Goal: Information Seeking & Learning: Learn about a topic

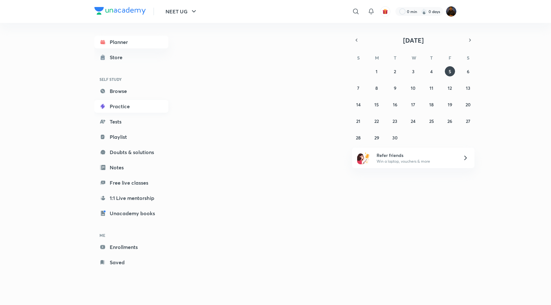
click at [120, 107] on link "Practice" at bounding box center [131, 106] width 74 height 13
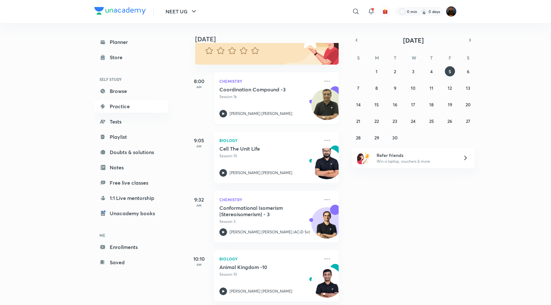
scroll to position [67, 0]
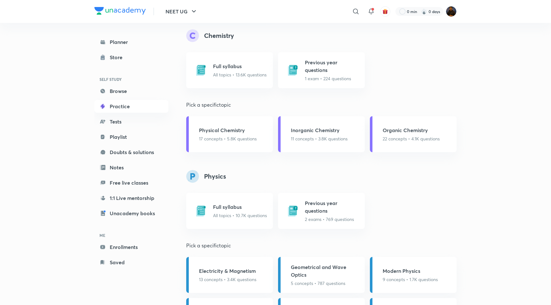
scroll to position [666, 0]
click at [330, 65] on h5 "Previous year questions" at bounding box center [333, 65] width 56 height 15
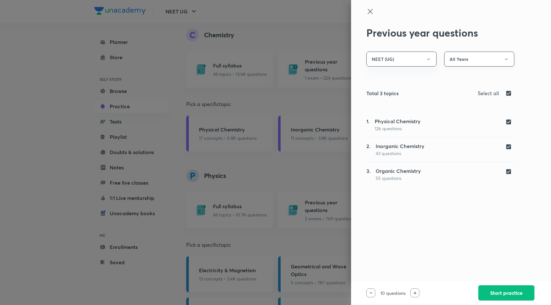
click at [455, 58] on button "All Years" at bounding box center [479, 59] width 70 height 15
click at [456, 89] on span "Year [DATE] to [DATE]" at bounding box center [479, 90] width 62 height 7
click at [369, 291] on div at bounding box center [370, 293] width 9 height 9
click at [370, 293] on img at bounding box center [370, 293] width 3 height 1
click at [412, 294] on div at bounding box center [414, 293] width 9 height 9
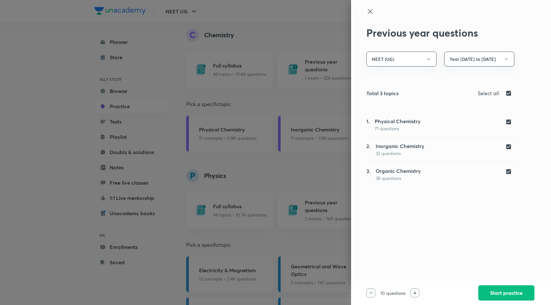
click at [414, 294] on img at bounding box center [414, 293] width 3 height 3
click at [372, 293] on div at bounding box center [370, 293] width 9 height 9
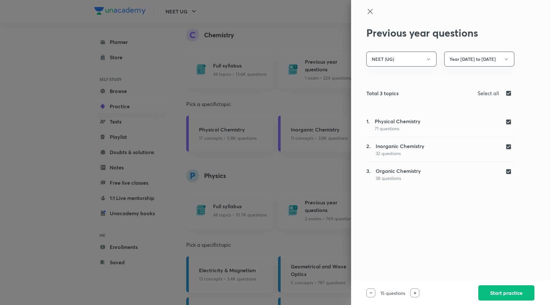
click at [372, 293] on div at bounding box center [370, 293] width 9 height 9
click at [404, 61] on button "NEET (UG)" at bounding box center [401, 59] width 70 height 15
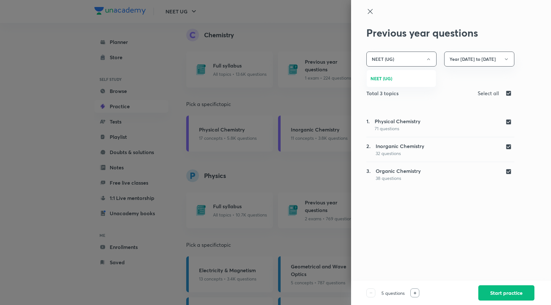
click at [393, 76] on span "NEET (UG)" at bounding box center [401, 78] width 62 height 7
click at [461, 64] on button "All Years" at bounding box center [479, 59] width 70 height 15
click at [459, 86] on li "Year [DATE] to [DATE]" at bounding box center [478, 90] width 69 height 12
click at [475, 62] on button "Year [DATE] to [DATE]" at bounding box center [479, 59] width 70 height 15
click at [459, 101] on span "Year [DATE] to [DATE]" at bounding box center [479, 102] width 62 height 7
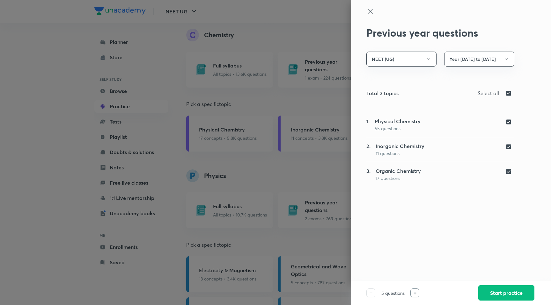
click at [371, 14] on icon at bounding box center [370, 12] width 8 height 8
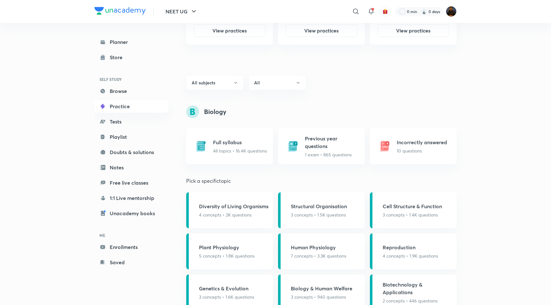
scroll to position [316, 0]
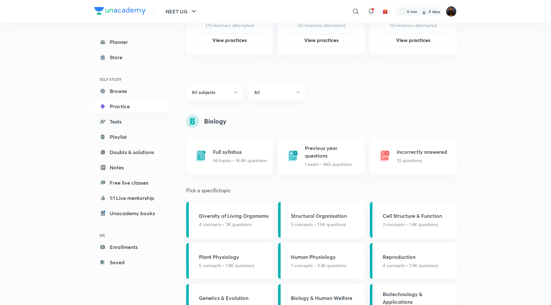
click at [208, 124] on h4 "Biology" at bounding box center [215, 122] width 22 height 10
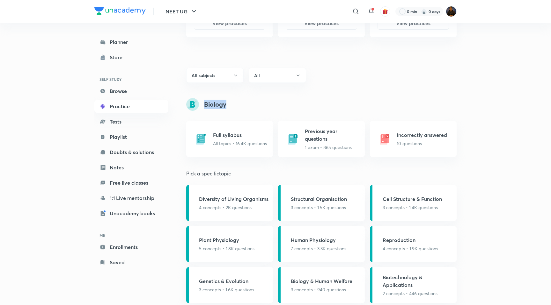
scroll to position [339, 0]
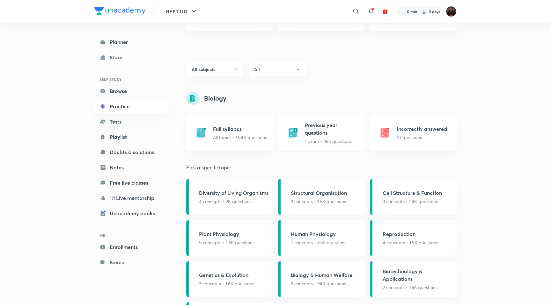
click at [320, 145] on div "Previous year questions 1 exam • 865 questions" at bounding box center [321, 133] width 87 height 36
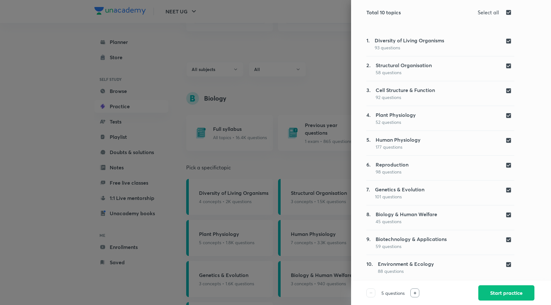
scroll to position [0, 0]
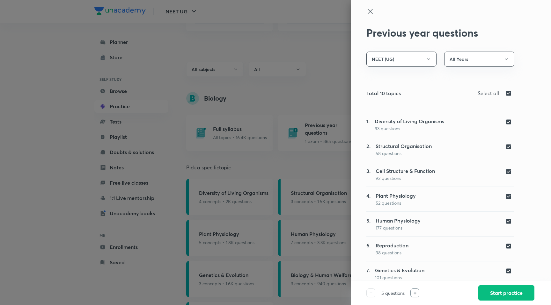
click at [370, 8] on icon at bounding box center [370, 12] width 8 height 8
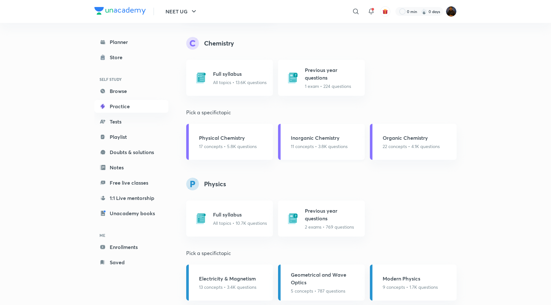
scroll to position [660, 0]
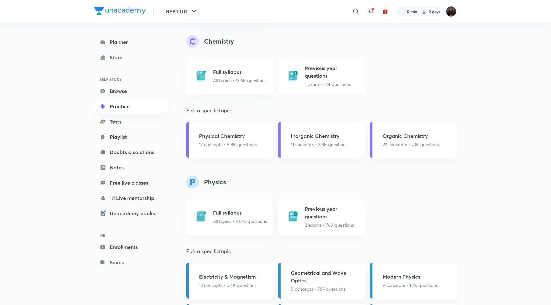
click at [312, 81] on div "Previous year questions 1 exam • 224 questions" at bounding box center [333, 75] width 56 height 23
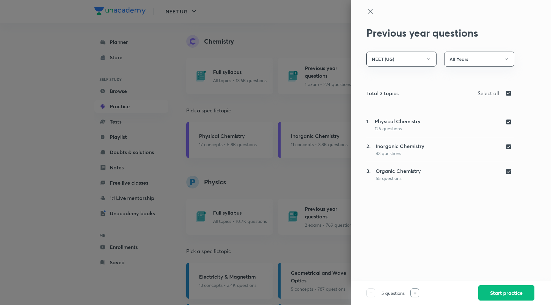
click at [332, 98] on div at bounding box center [275, 152] width 551 height 305
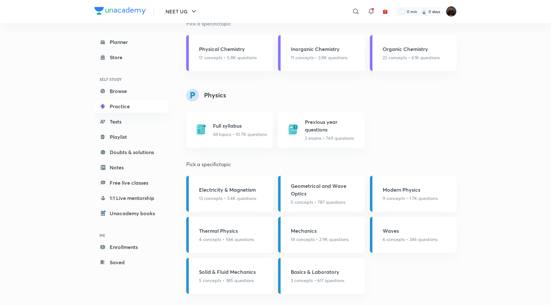
scroll to position [754, 0]
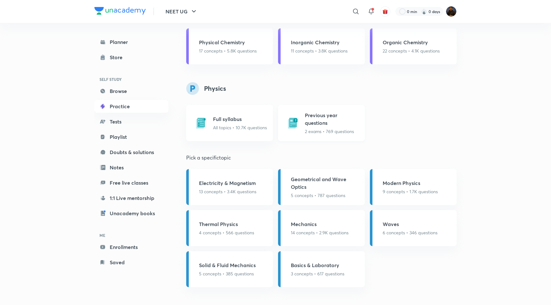
click at [324, 130] on p "2 exams • 769 questions" at bounding box center [333, 131] width 56 height 7
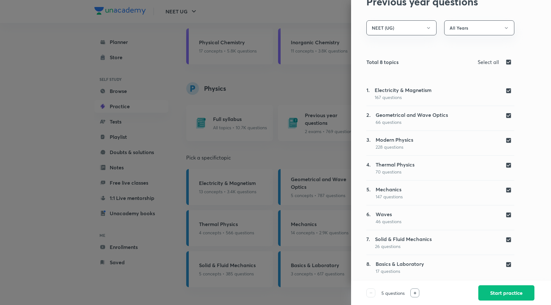
scroll to position [0, 0]
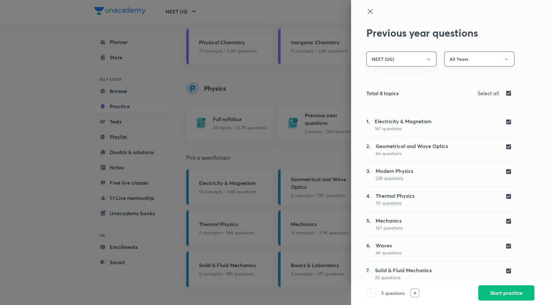
click at [461, 64] on button "All Years" at bounding box center [479, 59] width 70 height 15
click at [369, 14] on div at bounding box center [275, 152] width 551 height 305
click at [372, 13] on icon at bounding box center [370, 12] width 8 height 8
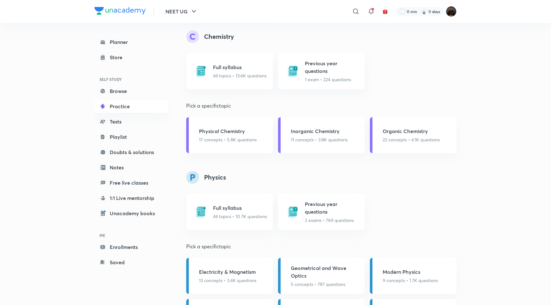
scroll to position [754, 0]
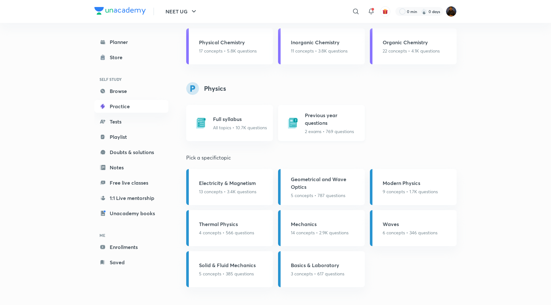
click at [322, 129] on p "2 exams • 769 questions" at bounding box center [333, 131] width 56 height 7
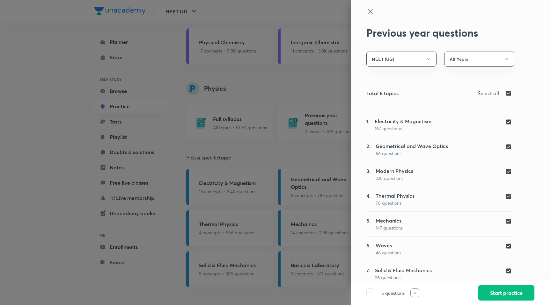
click at [286, 105] on div at bounding box center [275, 152] width 551 height 305
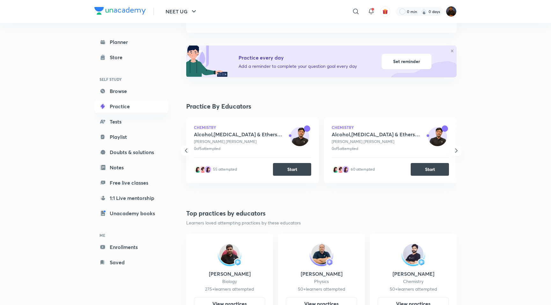
scroll to position [0, 0]
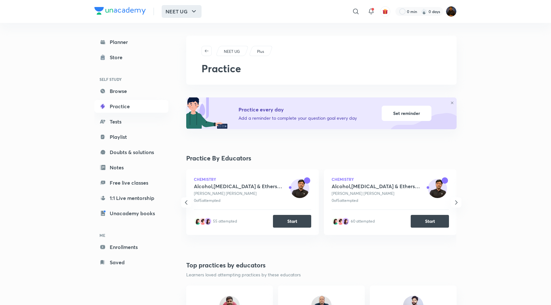
click at [187, 11] on button "NEET UG" at bounding box center [182, 11] width 40 height 13
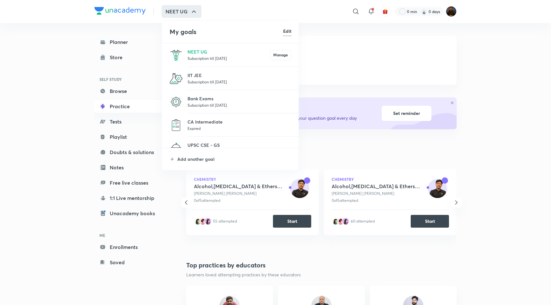
click at [192, 81] on p "Subscription till [DATE]" at bounding box center [239, 82] width 104 height 6
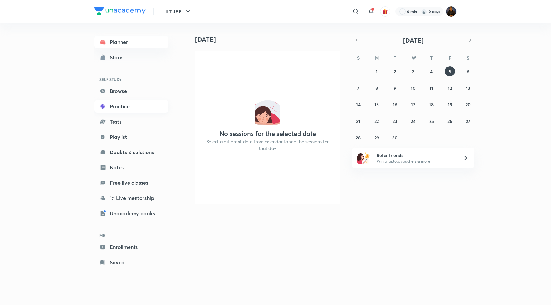
click at [124, 102] on link "Practice" at bounding box center [131, 106] width 74 height 13
click at [124, 110] on link "Practice" at bounding box center [131, 106] width 74 height 13
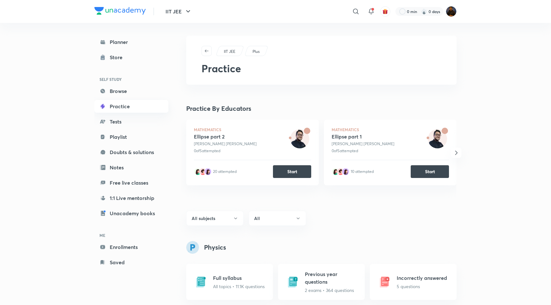
click at [116, 107] on link "Practice" at bounding box center [131, 106] width 74 height 13
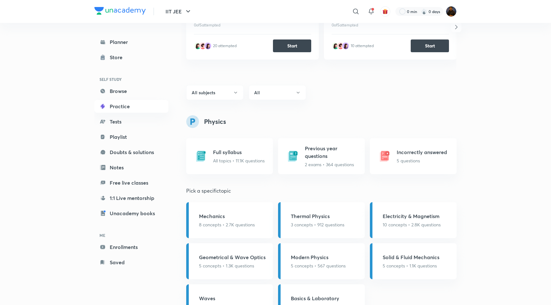
scroll to position [160, 0]
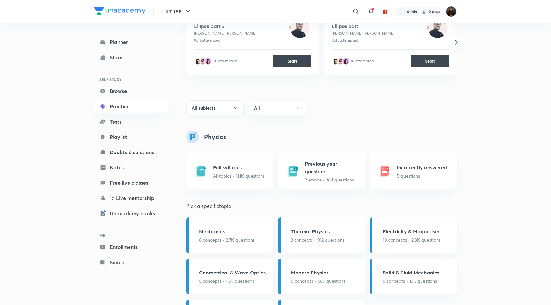
click at [229, 114] on button "All subjects" at bounding box center [214, 107] width 57 height 15
click at [279, 107] on div at bounding box center [275, 152] width 551 height 305
click at [280, 109] on button "All" at bounding box center [277, 107] width 57 height 15
click at [364, 111] on div at bounding box center [275, 152] width 551 height 305
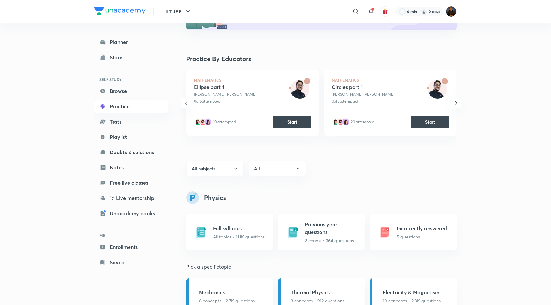
scroll to position [0, 0]
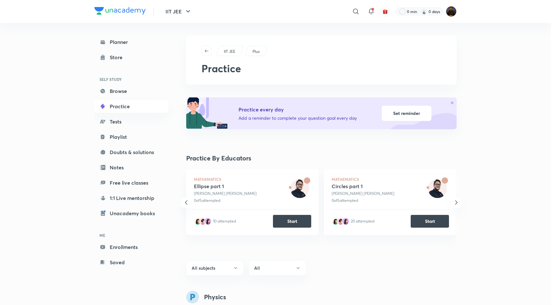
click at [452, 101] on icon at bounding box center [452, 103] width 4 height 4
